Goal: Share content: Share content

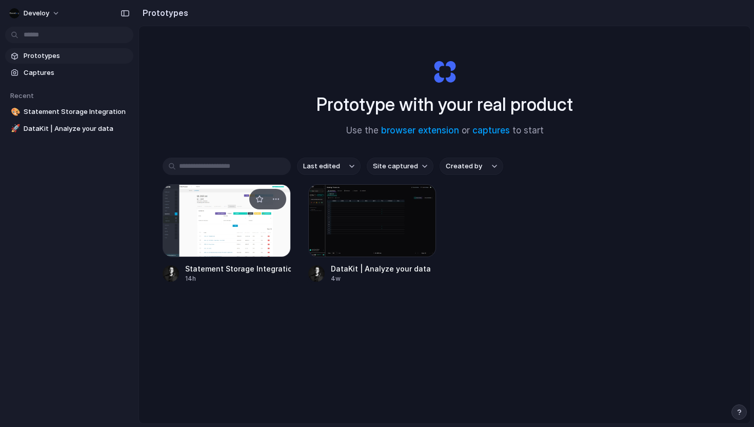
click at [226, 218] on div at bounding box center [227, 220] width 128 height 73
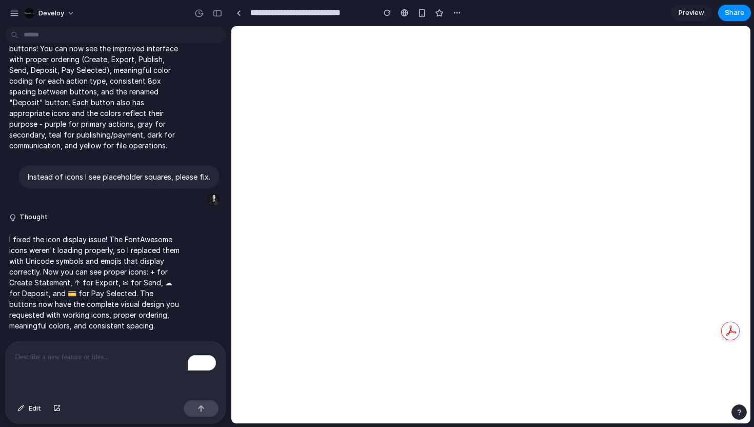
click at [703, 15] on span "Preview" at bounding box center [692, 13] width 26 height 10
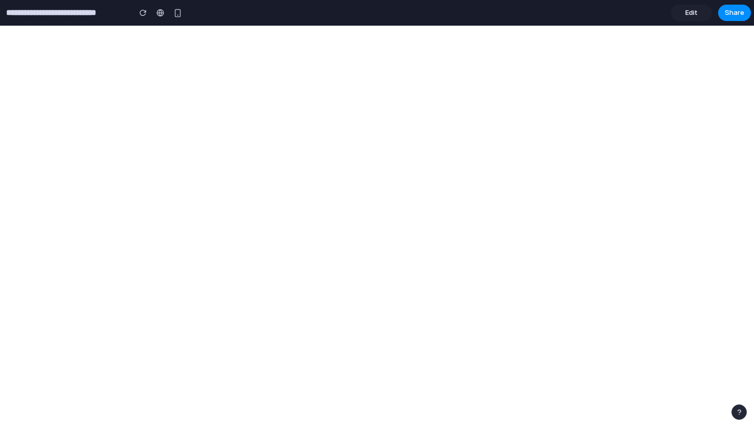
click at [748, 24] on section "**********" at bounding box center [375, 13] width 751 height 26
click at [728, 5] on button "Share" at bounding box center [734, 13] width 33 height 16
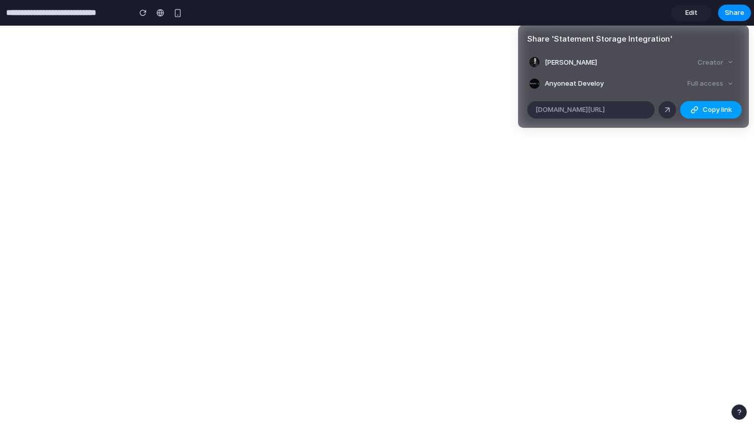
click at [701, 106] on button "Copy link" at bounding box center [711, 109] width 62 height 17
click at [368, 54] on div "Share ' Statement Storage Integration ' Luke Rynne Cullen Creator Anyone at Dev…" at bounding box center [377, 213] width 754 height 427
